Goal: Check status: Check status

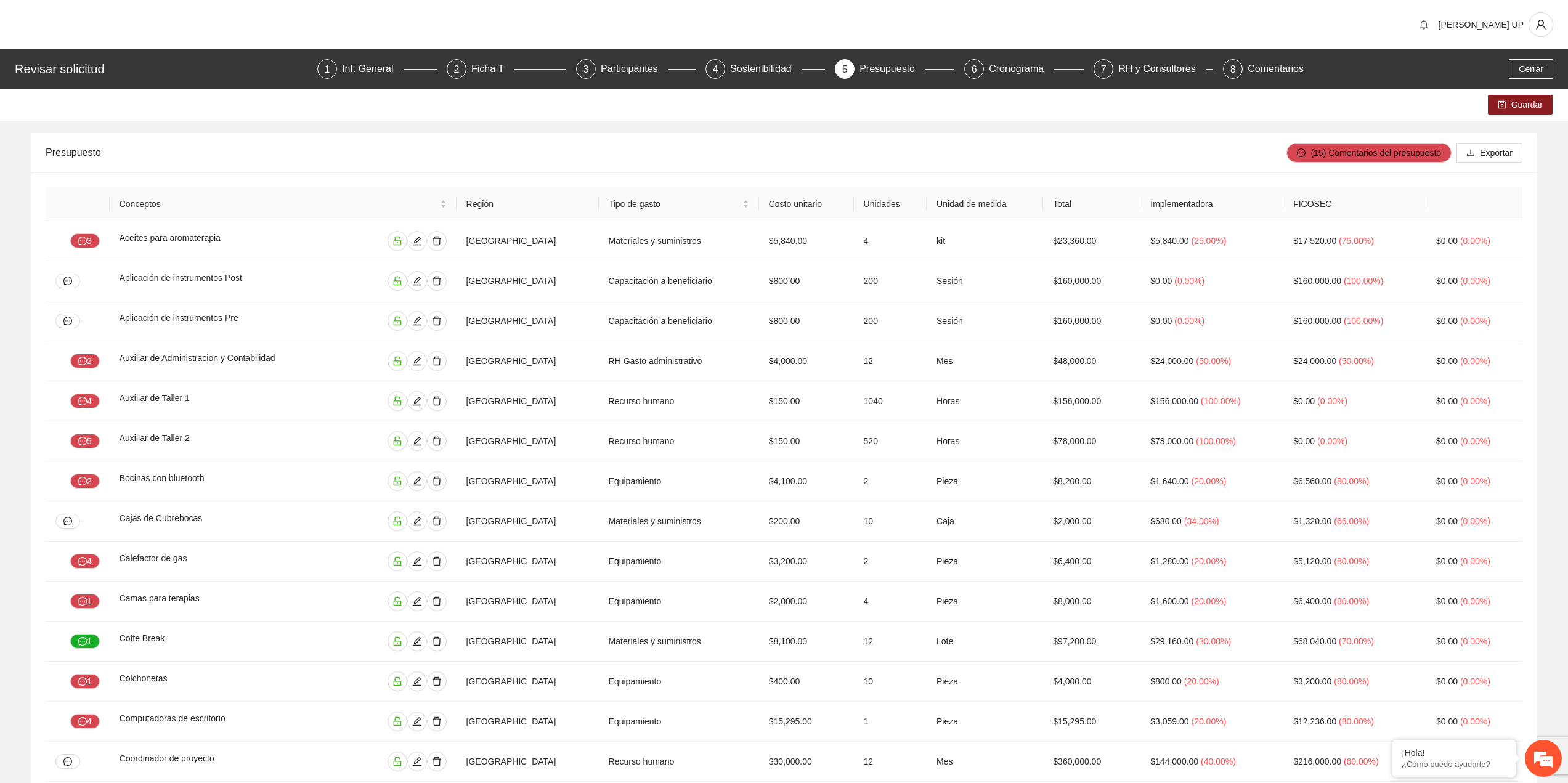
click at [1525, 57] on div "Revisar solicitud 1 Inf. General 2 Ficha T 3 Participantes 4 Sostenibilidad 5 P…" at bounding box center [784, 69] width 1568 height 40
click at [1552, 73] on button "Cerrar" at bounding box center [1530, 69] width 44 height 19
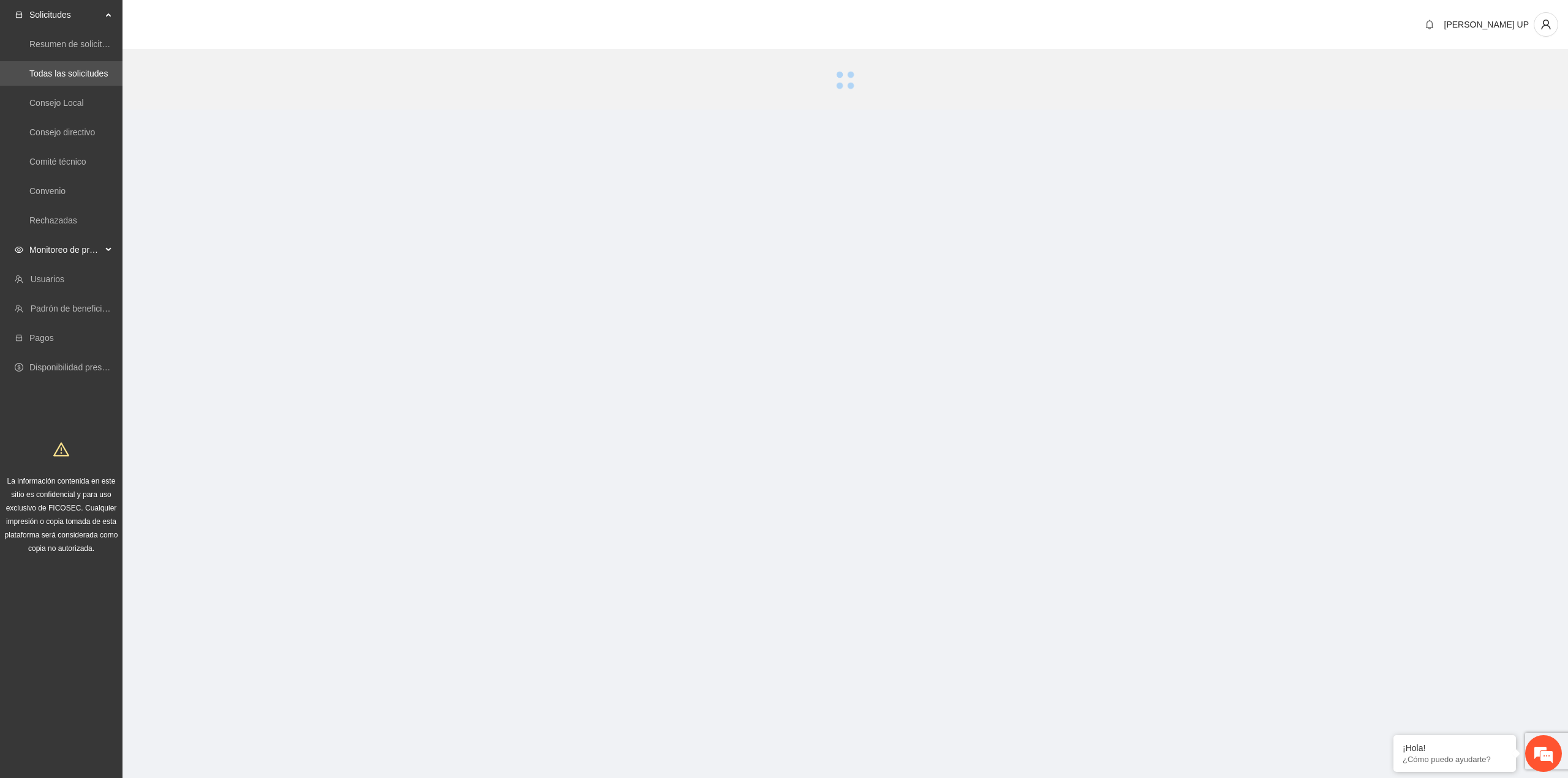
click at [109, 250] on icon at bounding box center [109, 250] width 6 height 0
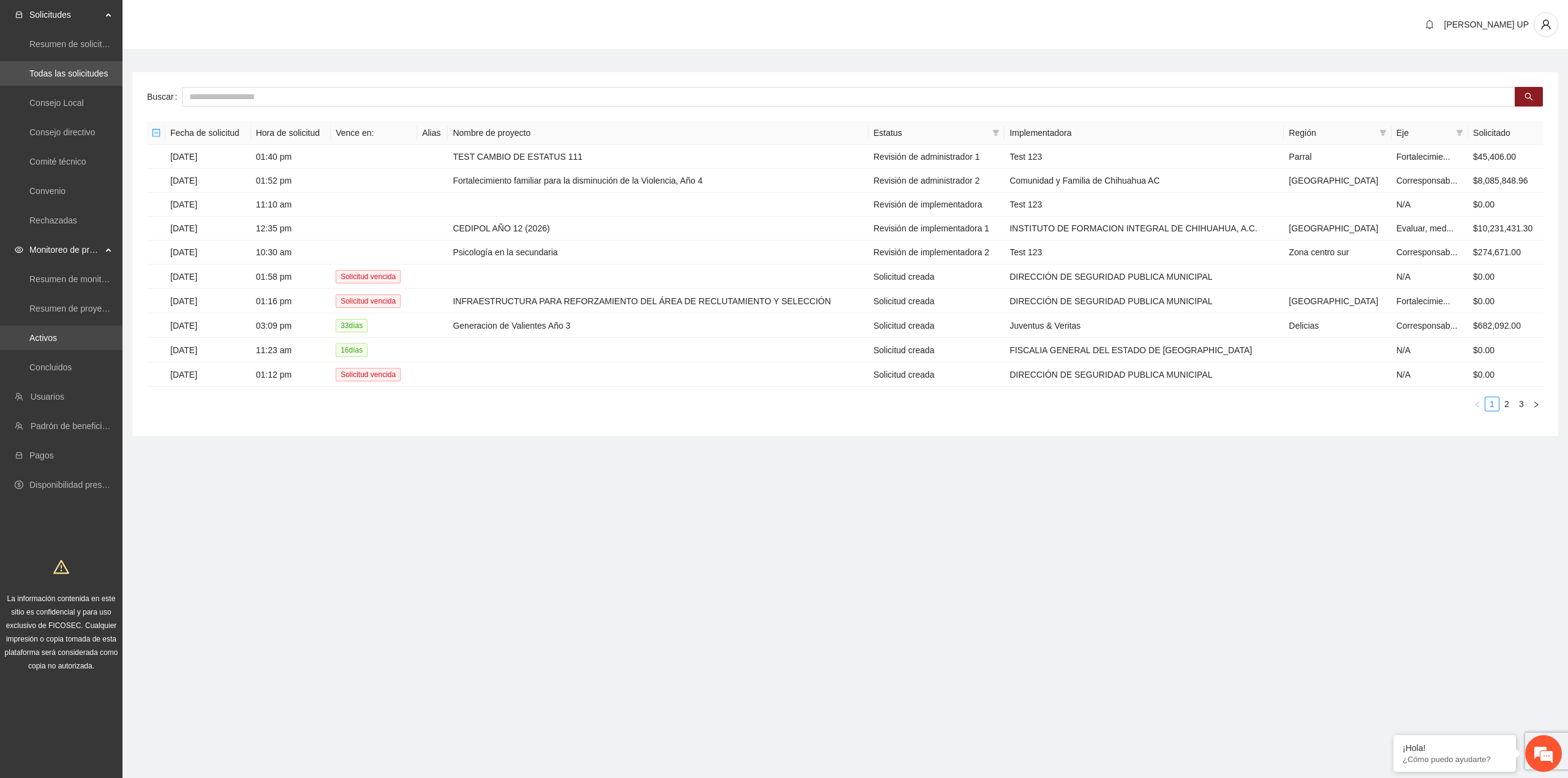
click at [57, 333] on link "Activos" at bounding box center [44, 337] width 28 height 10
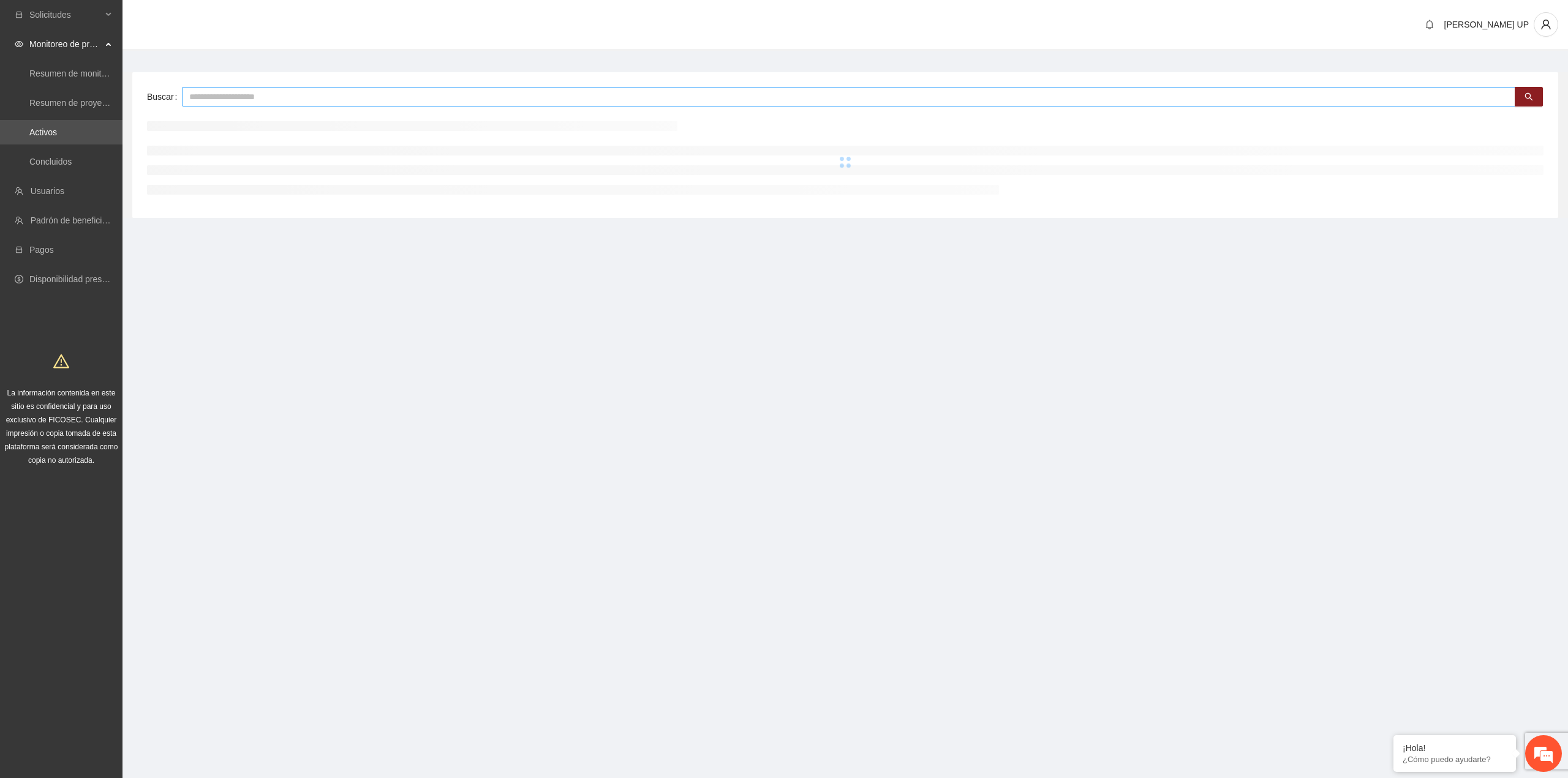
click at [225, 103] on input "text" at bounding box center [848, 97] width 1334 height 19
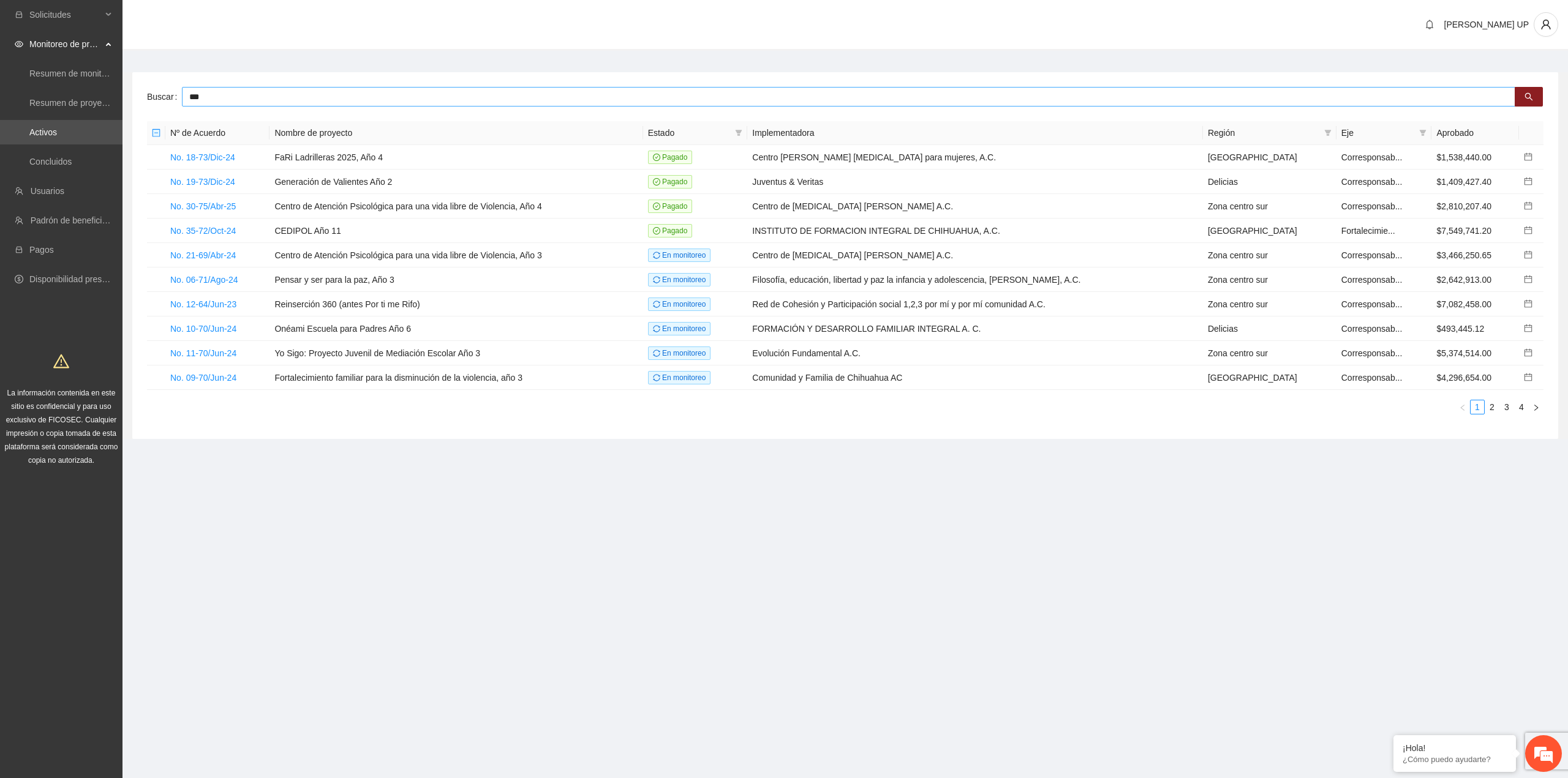
type input "***"
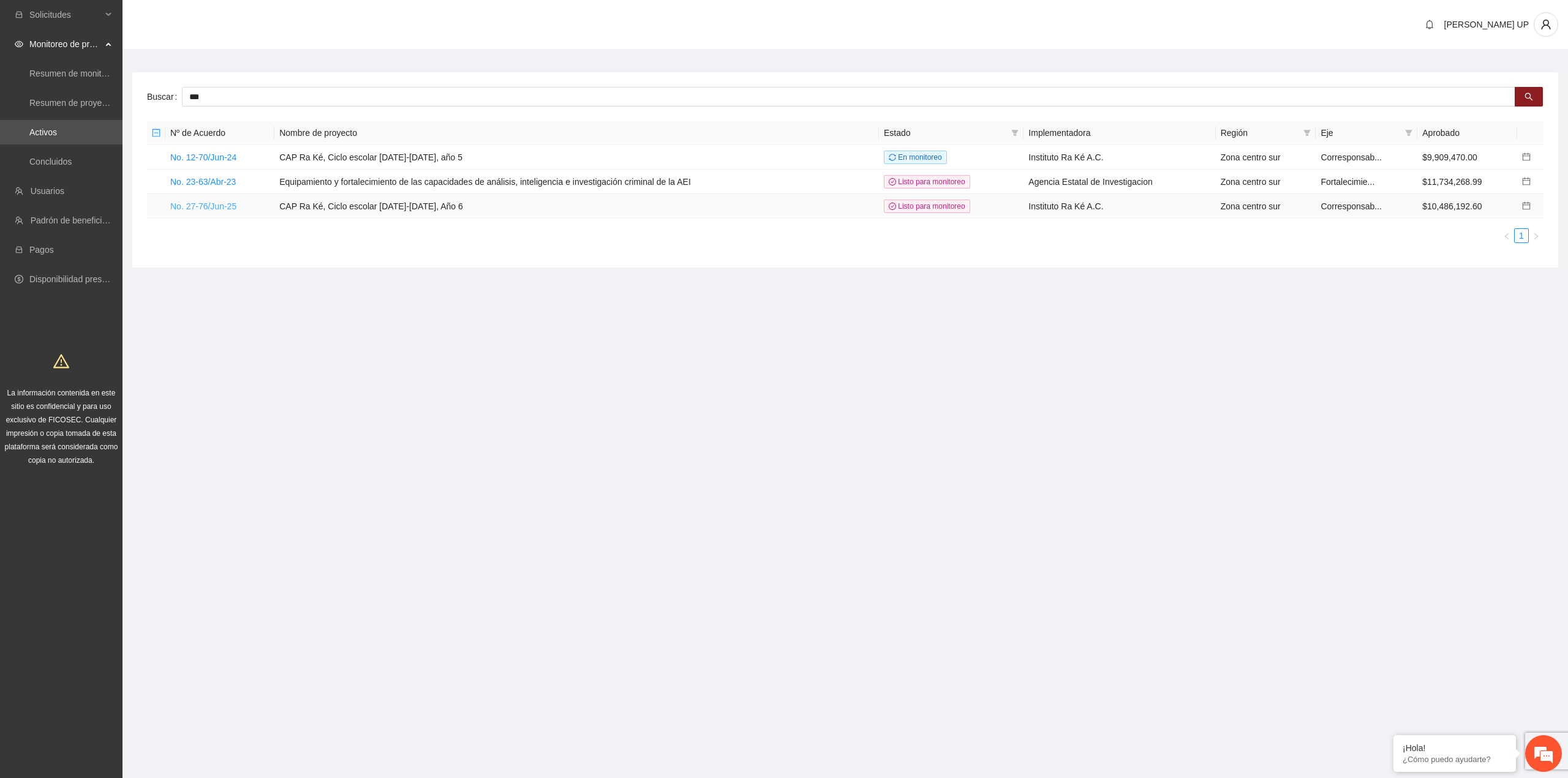
click at [197, 202] on link "No. 27-76/Jun-25" at bounding box center [204, 206] width 66 height 10
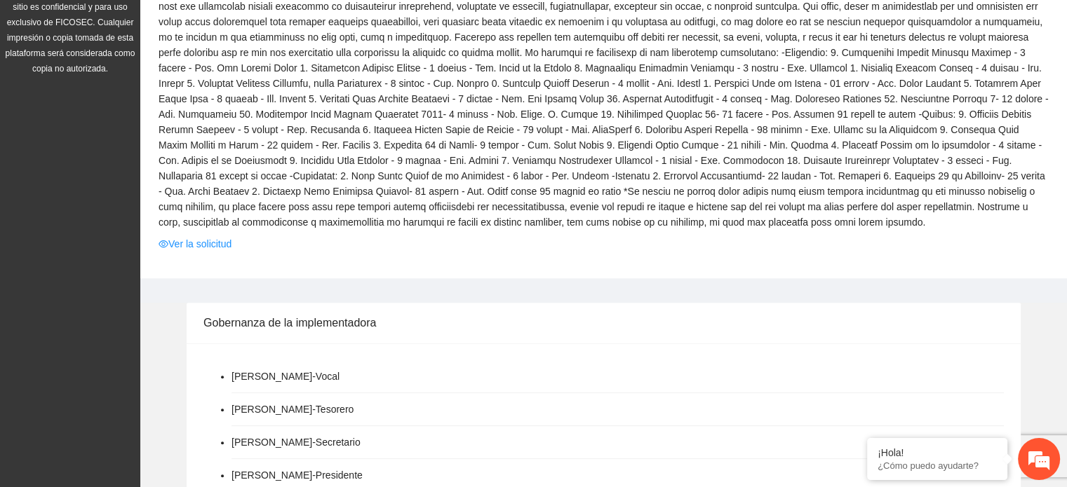
scroll to position [418, 0]
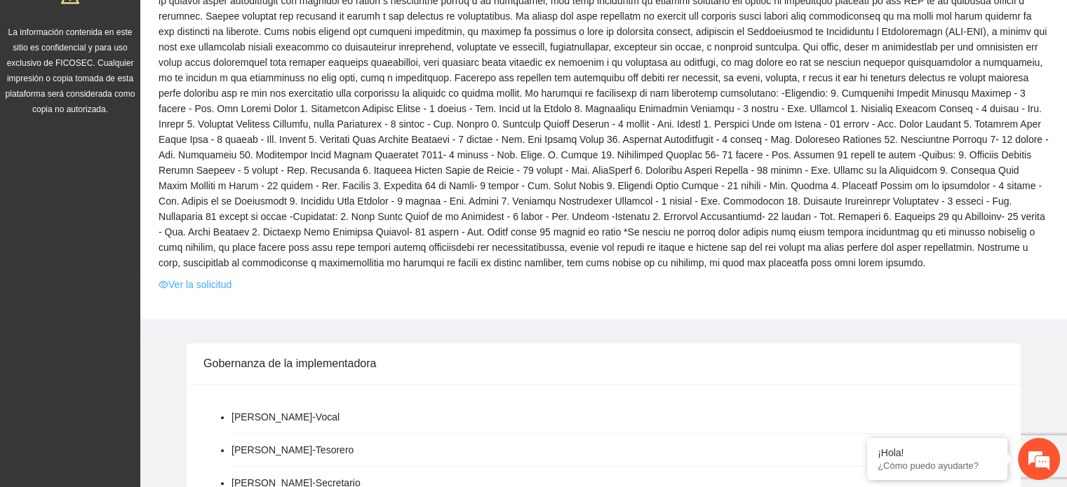
click at [209, 281] on link "Ver la solicitud" at bounding box center [194, 284] width 73 height 15
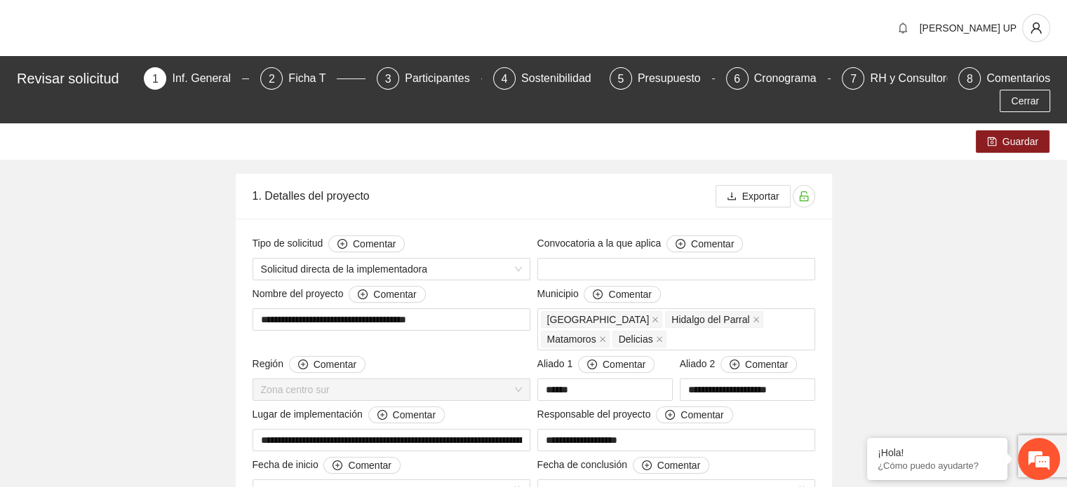
type input "**********"
click at [609, 88] on div "5" at bounding box center [620, 78] width 22 height 22
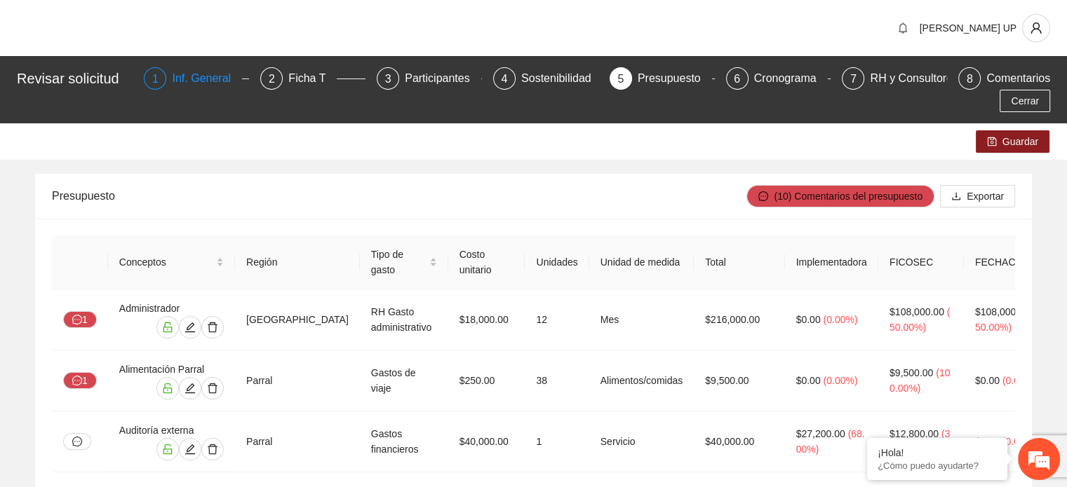
click at [175, 76] on div "Inf. General" at bounding box center [207, 78] width 70 height 22
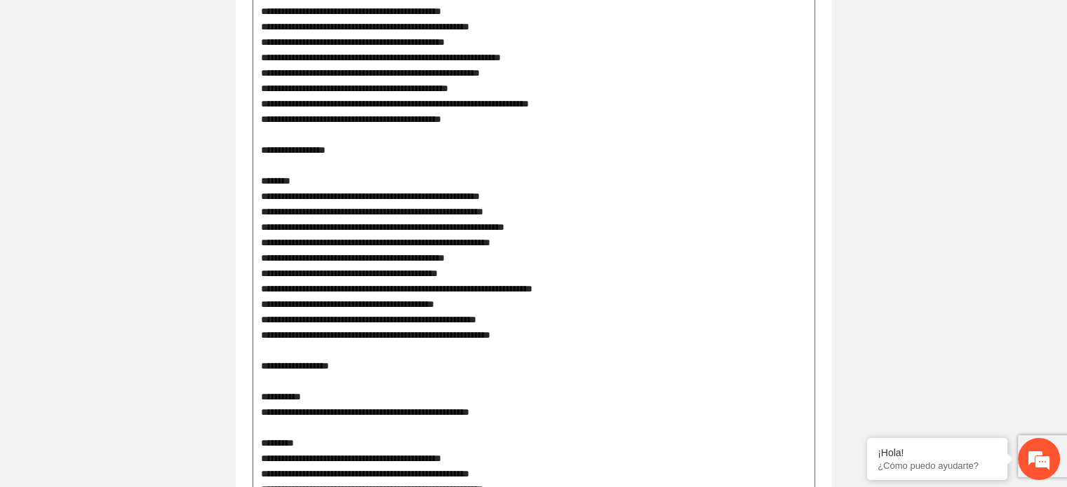
scroll to position [1383, 0]
